Goal: Transaction & Acquisition: Download file/media

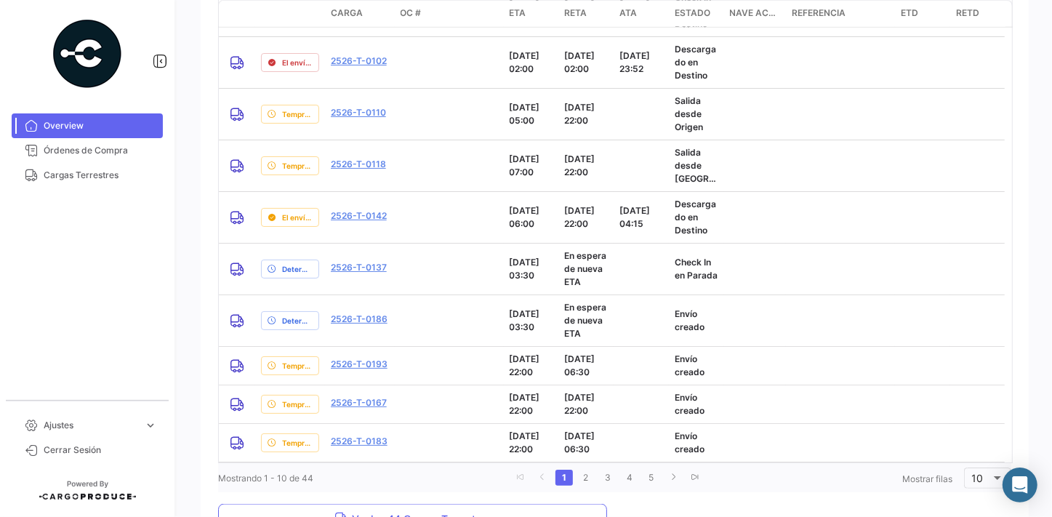
scroll to position [1353, 0]
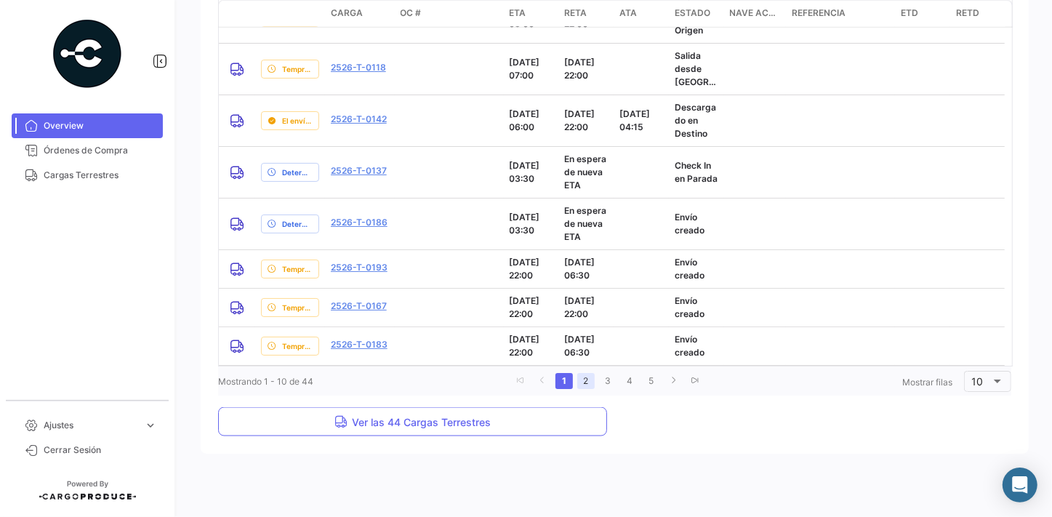
click at [582, 383] on link "2" at bounding box center [586, 381] width 17 height 16
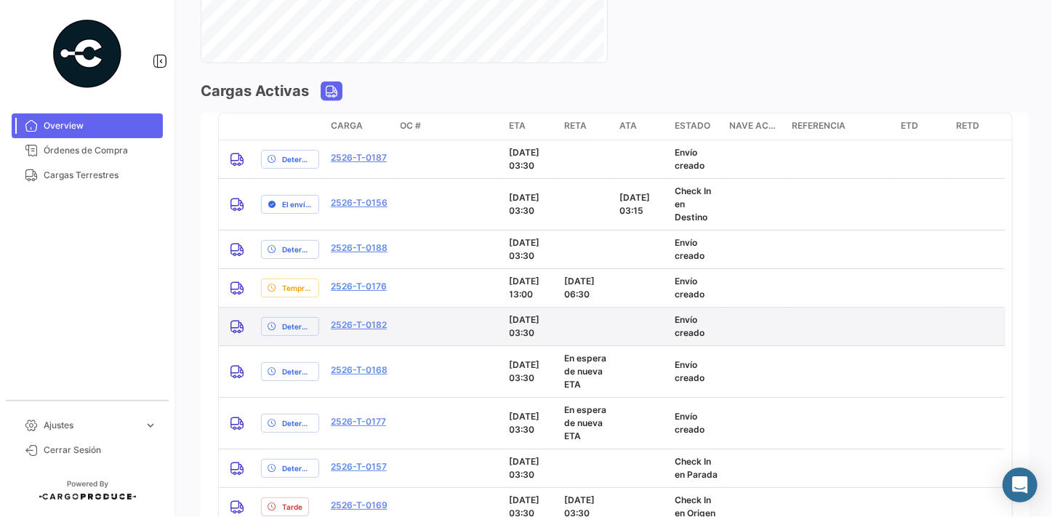
scroll to position [1300, 0]
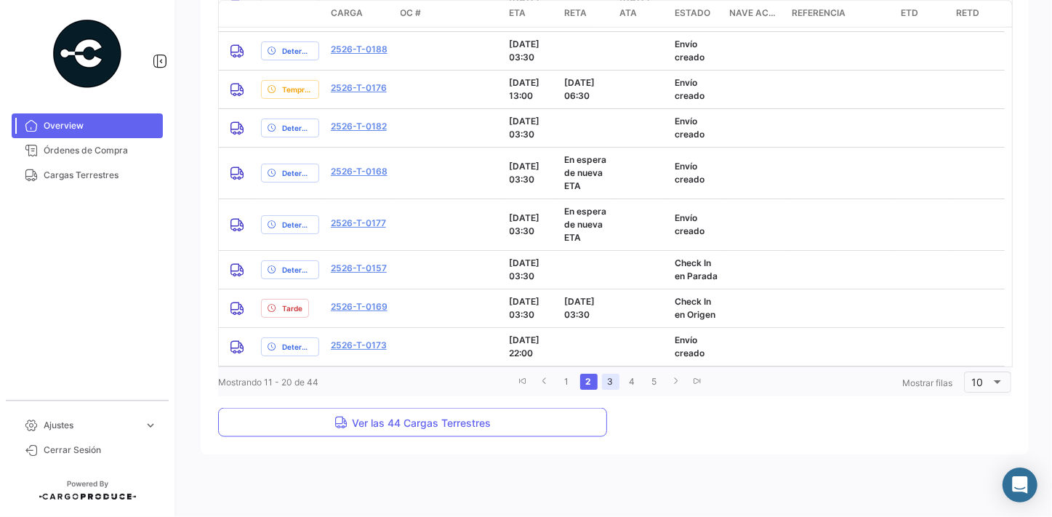
click at [604, 378] on link "3" at bounding box center [610, 382] width 17 height 16
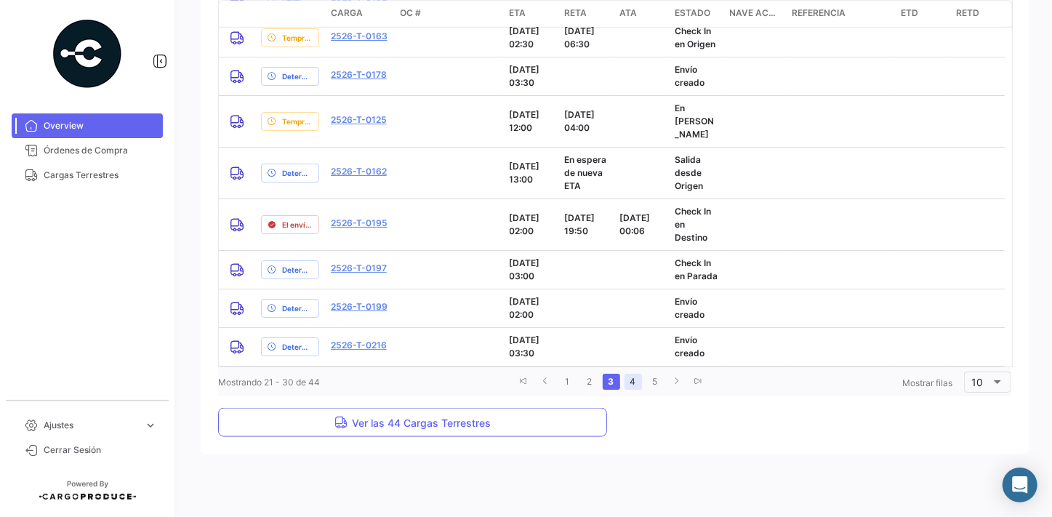
click at [628, 383] on link "4" at bounding box center [633, 382] width 17 height 16
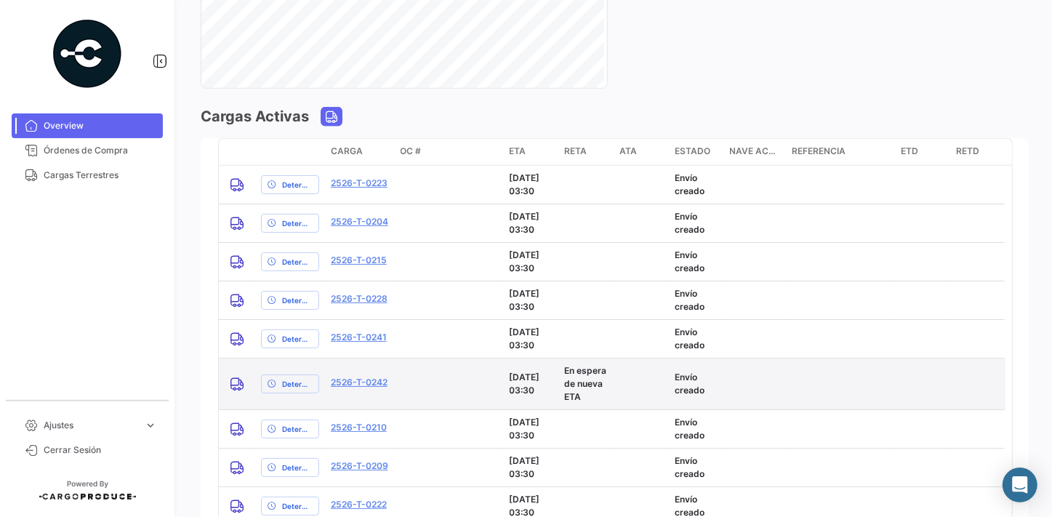
scroll to position [1274, 0]
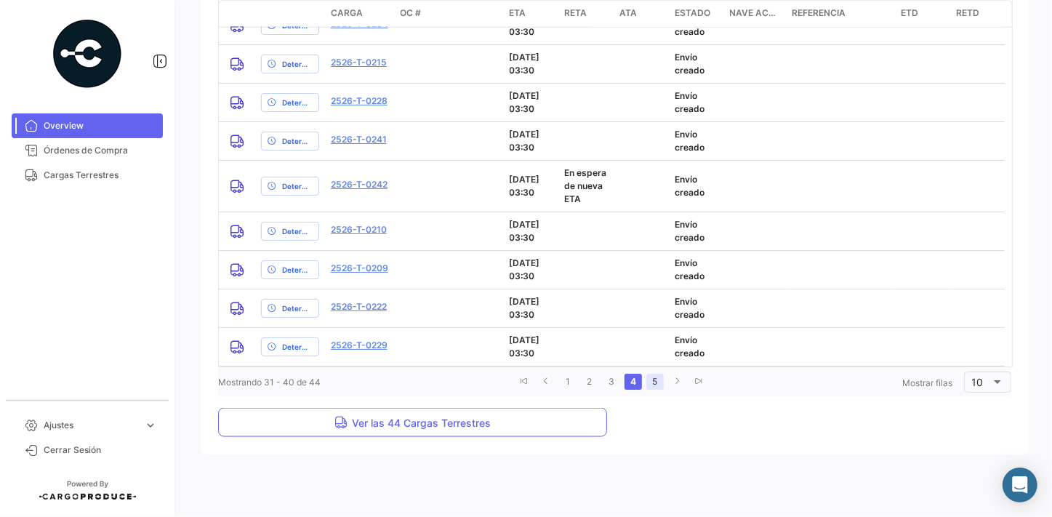
click at [650, 383] on link "5" at bounding box center [655, 382] width 17 height 16
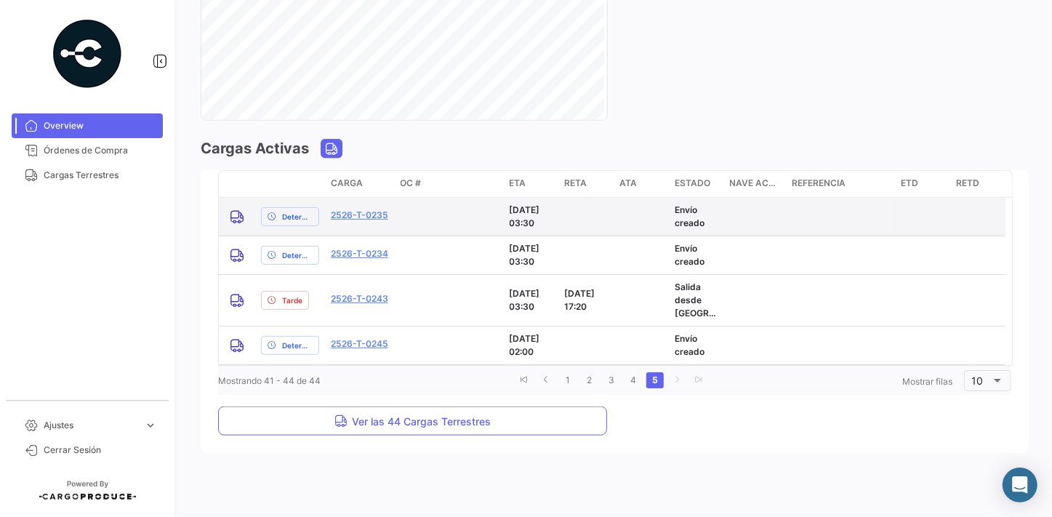
scroll to position [1043, 0]
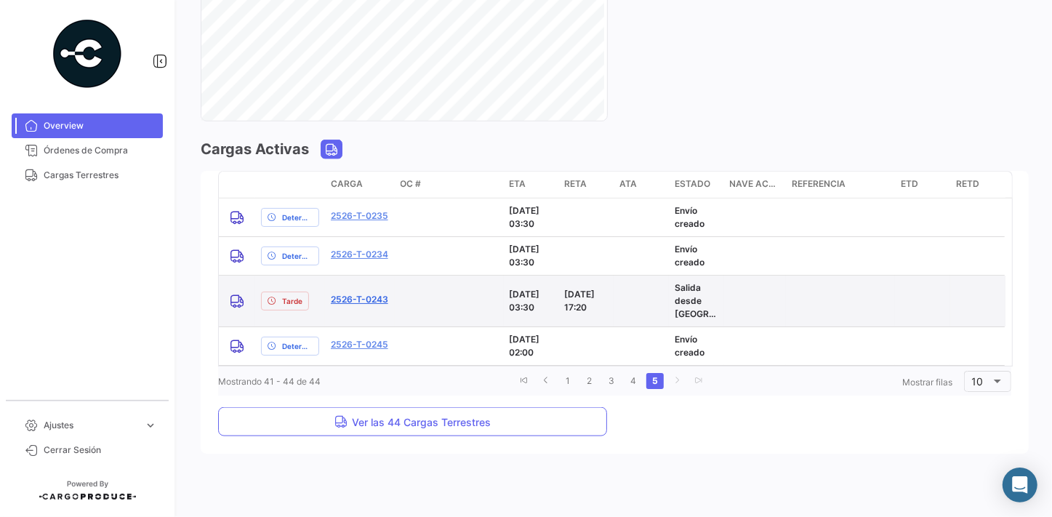
click at [362, 300] on link "2526-T-0243" at bounding box center [359, 299] width 57 height 13
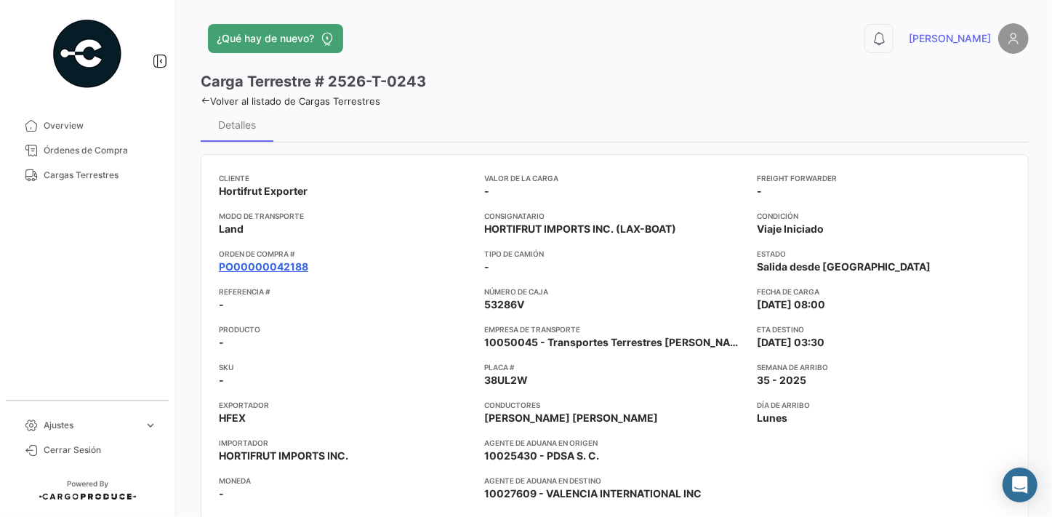
click at [284, 268] on link "PO00000042188" at bounding box center [263, 267] width 89 height 15
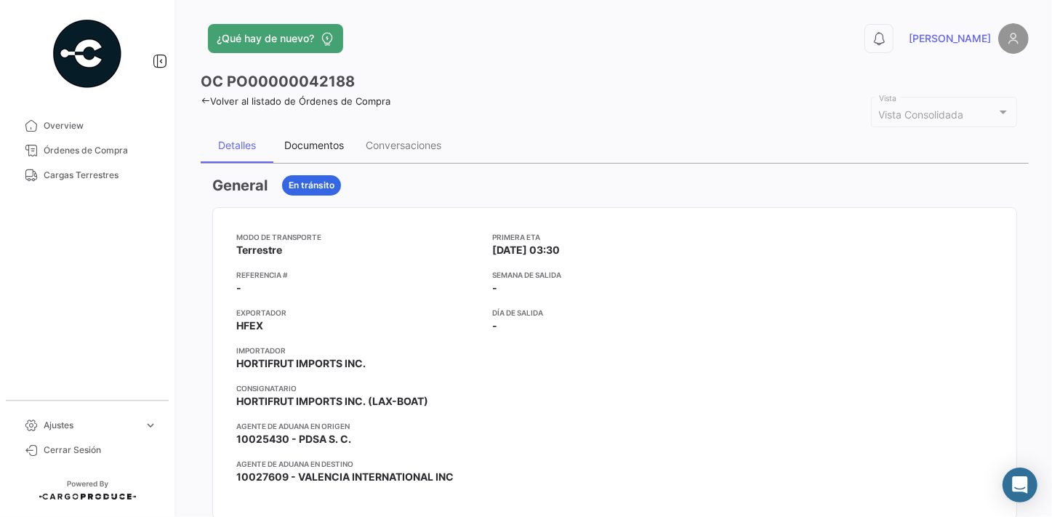
click at [314, 148] on div "Documentos" at bounding box center [314, 145] width 60 height 12
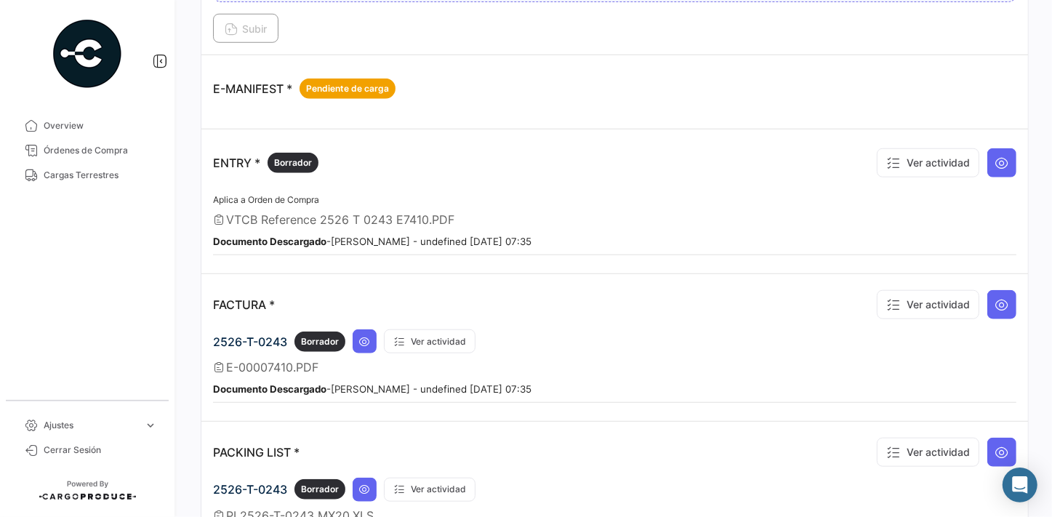
scroll to position [991, 0]
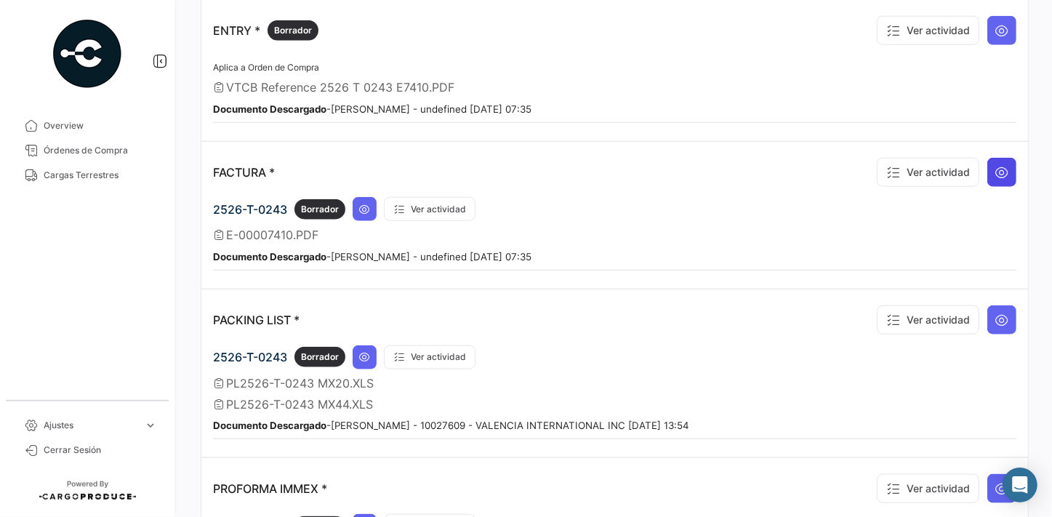
click at [995, 165] on icon at bounding box center [1002, 172] width 15 height 15
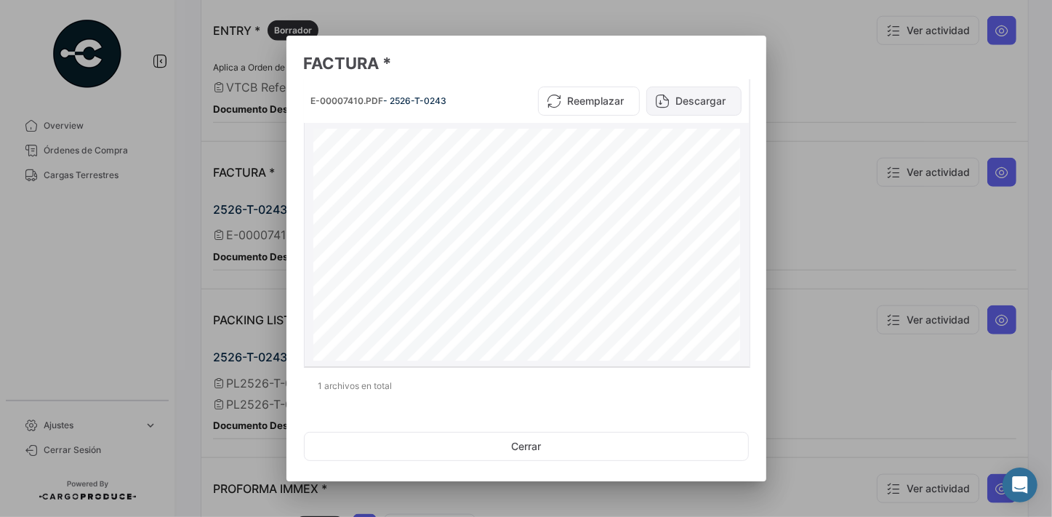
click at [709, 102] on button "Descargar" at bounding box center [694, 101] width 95 height 29
